Goal: Task Accomplishment & Management: Complete application form

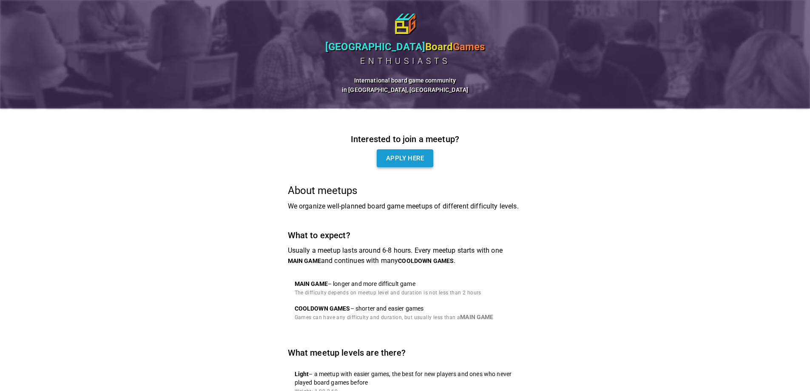
click at [386, 167] on link "Apply here" at bounding box center [405, 158] width 57 height 18
